Goal: Information Seeking & Learning: Find specific fact

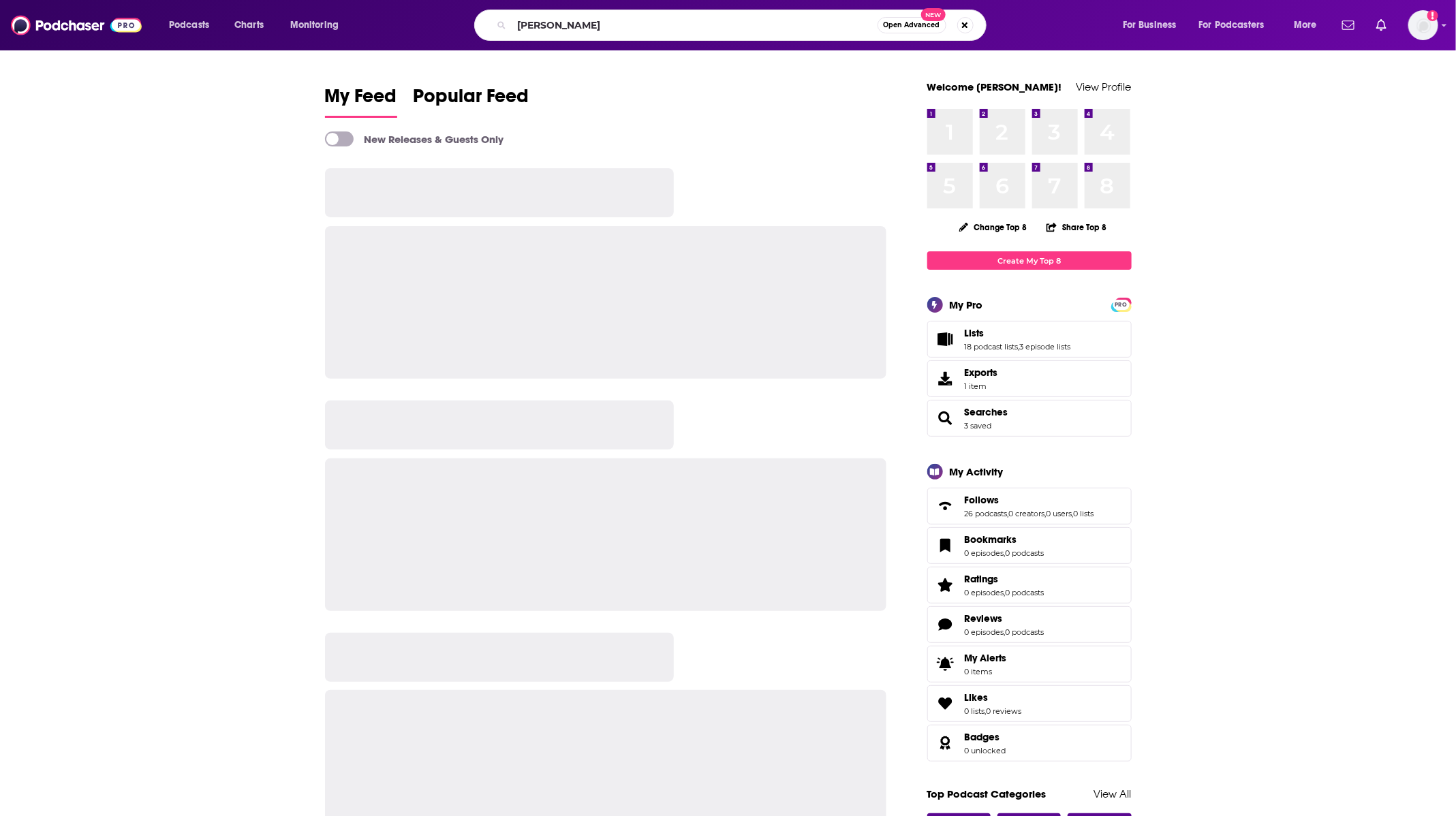
type input "[PERSON_NAME]"
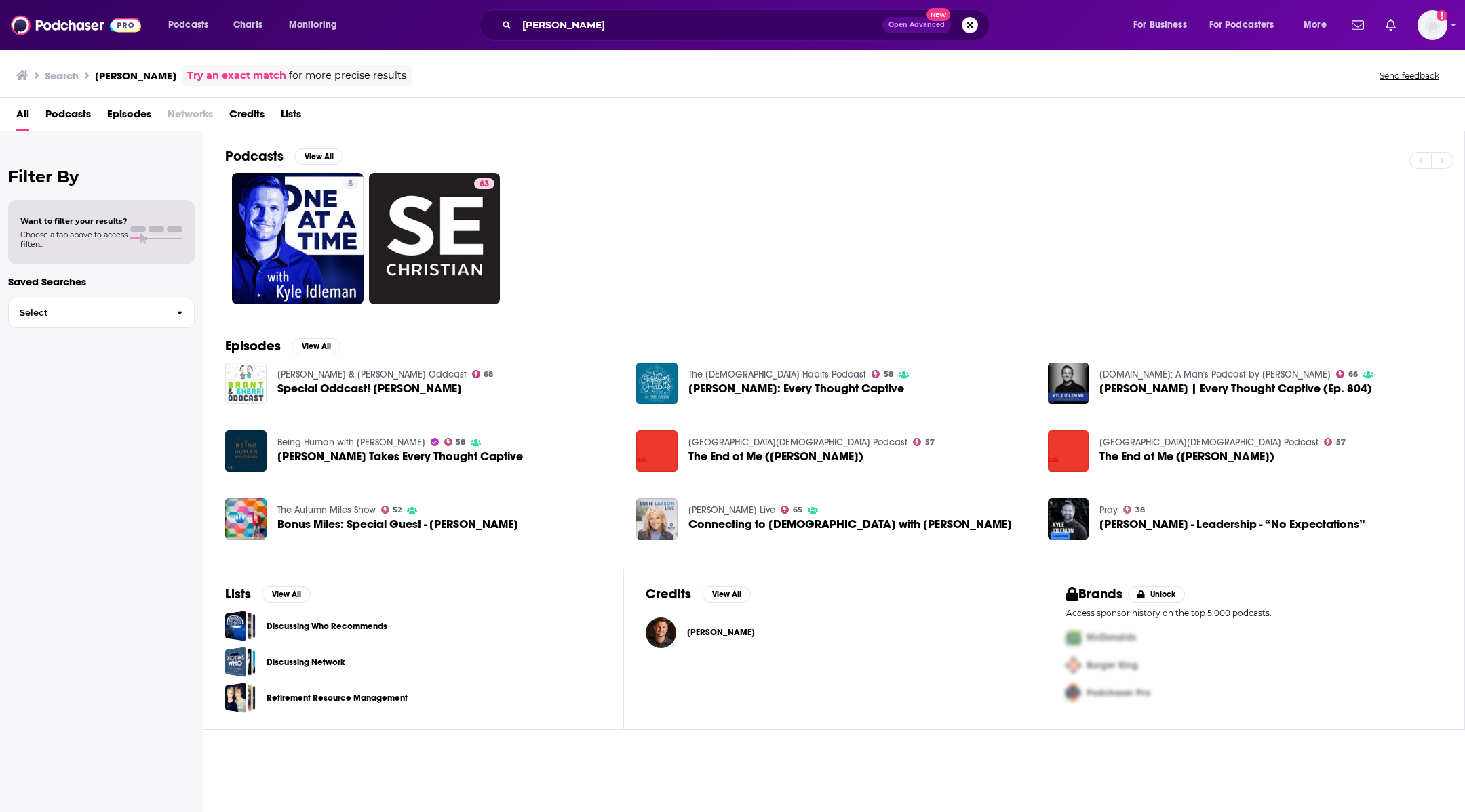
click at [124, 109] on span "Episodes" at bounding box center [129, 117] width 44 height 28
